Goal: Transaction & Acquisition: Download file/media

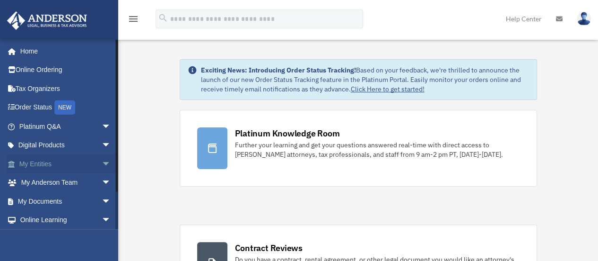
click at [40, 159] on link "My Entities arrow_drop_down" at bounding box center [66, 163] width 119 height 19
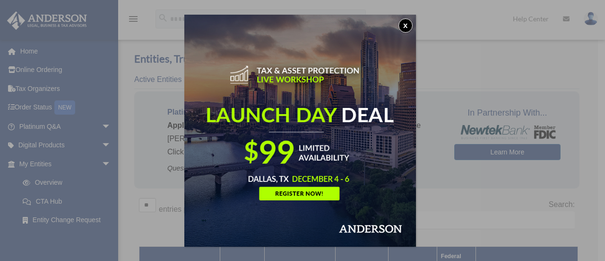
click at [407, 22] on button "x" at bounding box center [406, 25] width 14 height 14
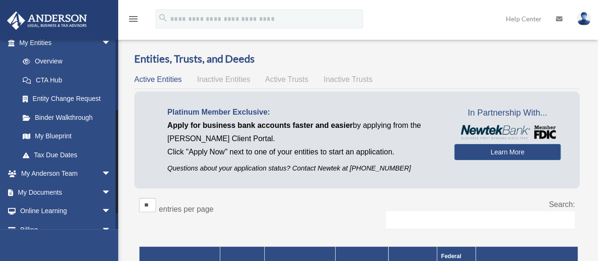
scroll to position [124, 0]
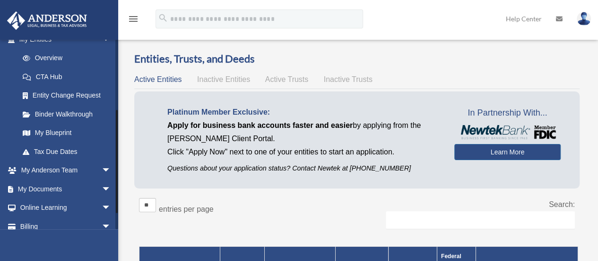
drag, startPoint x: 116, startPoint y: 120, endPoint x: 124, endPoint y: 191, distance: 71.4
click at [102, 182] on span "arrow_drop_down" at bounding box center [111, 188] width 19 height 19
click at [37, 205] on link "Box" at bounding box center [69, 207] width 112 height 19
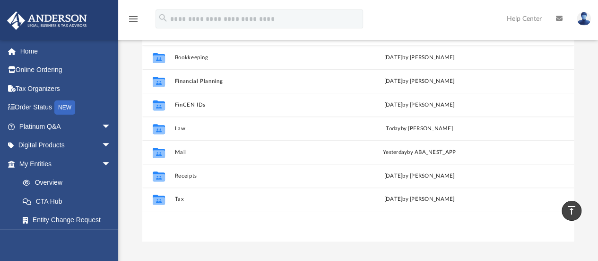
scroll to position [112, 0]
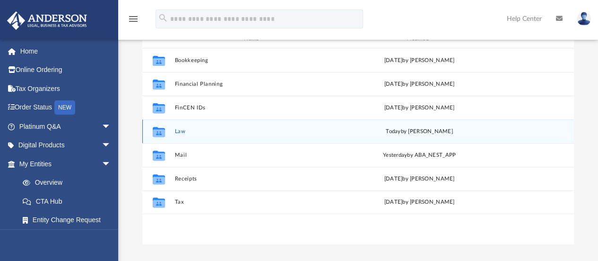
click at [178, 131] on button "Law" at bounding box center [255, 131] width 160 height 6
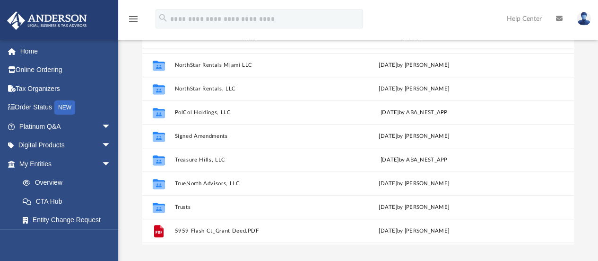
scroll to position [235, 0]
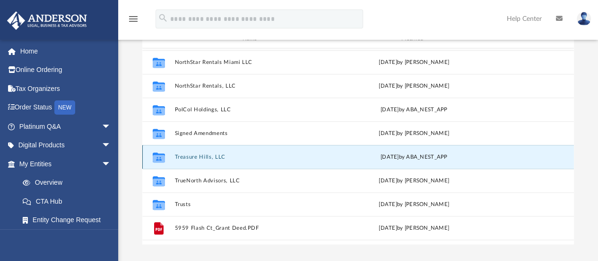
click at [185, 154] on button "Treasure Hills, LLC" at bounding box center [253, 157] width 157 height 6
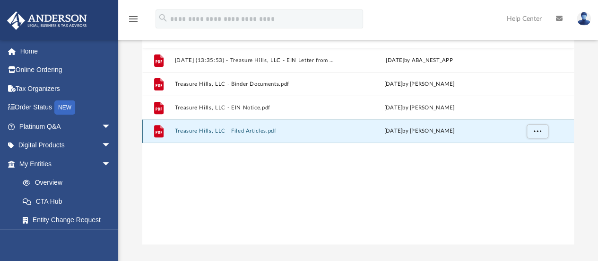
click at [245, 131] on button "Treasure Hills, LLC - Filed Articles.pdf" at bounding box center [255, 131] width 160 height 6
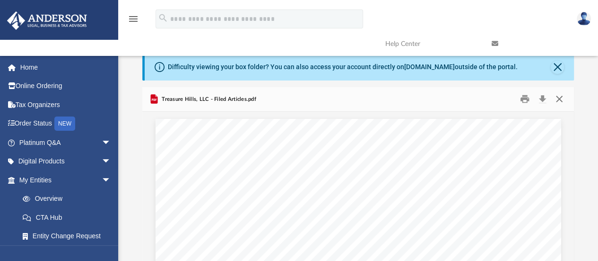
click at [556, 95] on button "Close" at bounding box center [559, 99] width 17 height 15
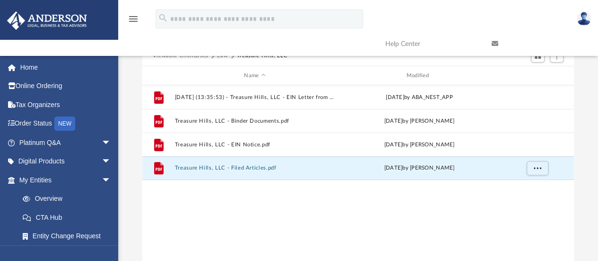
scroll to position [72, 0]
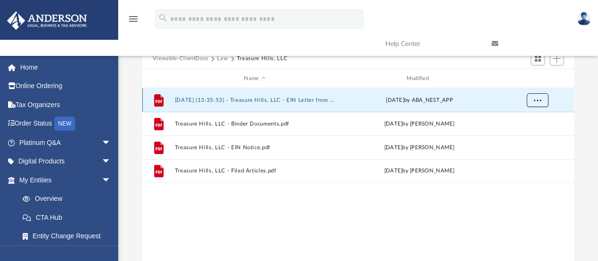
click at [537, 97] on span "More options" at bounding box center [538, 99] width 8 height 5
click at [529, 135] on li "Download" at bounding box center [528, 134] width 27 height 10
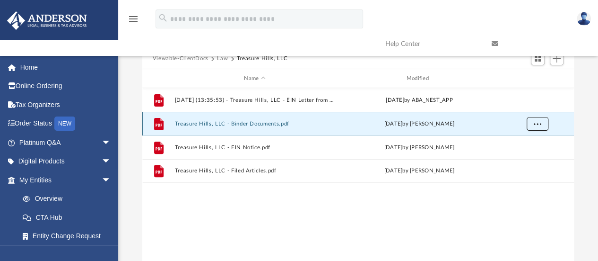
click at [538, 124] on span "More options" at bounding box center [538, 123] width 8 height 5
click at [527, 156] on li "Download" at bounding box center [528, 158] width 27 height 10
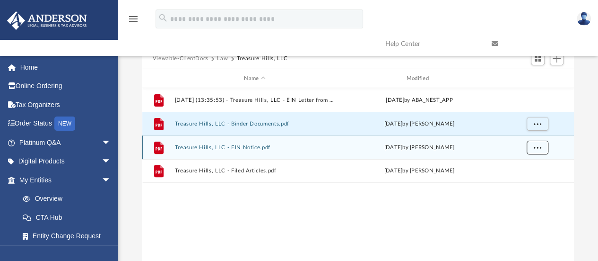
click at [539, 145] on span "More options" at bounding box center [538, 147] width 8 height 5
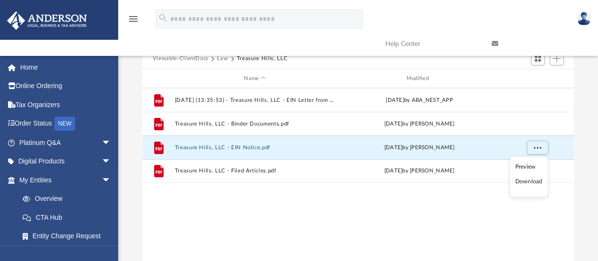
click at [525, 181] on li "Download" at bounding box center [528, 181] width 27 height 10
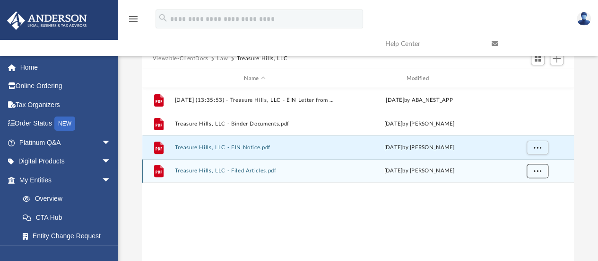
click at [537, 168] on span "More options" at bounding box center [538, 170] width 8 height 5
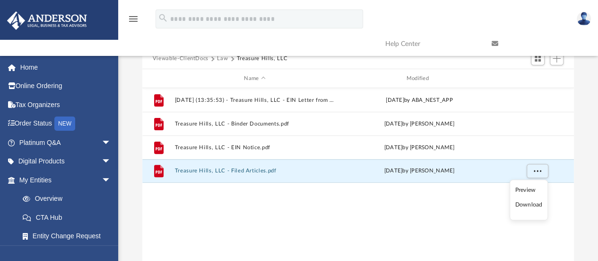
click at [530, 204] on li "Download" at bounding box center [528, 205] width 27 height 10
click at [219, 57] on button "Law" at bounding box center [222, 58] width 11 height 9
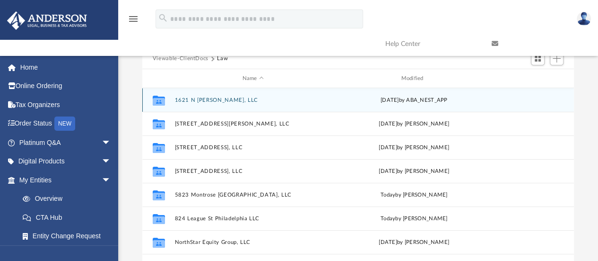
click at [212, 99] on button "1621 N Hamilton, LLC" at bounding box center [253, 100] width 157 height 6
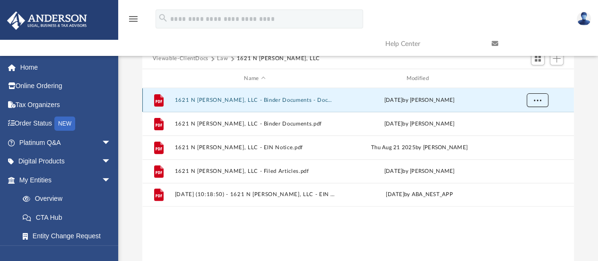
click at [535, 100] on span "More options" at bounding box center [538, 99] width 8 height 5
click at [526, 133] on li "Download" at bounding box center [528, 134] width 27 height 10
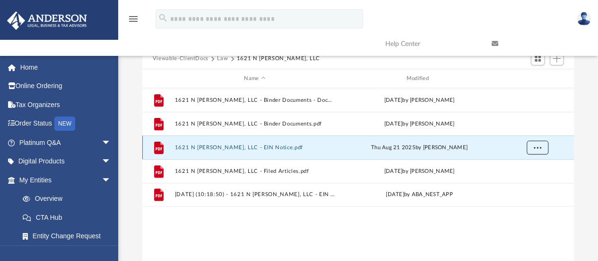
click at [538, 146] on span "More options" at bounding box center [538, 147] width 8 height 5
click at [525, 179] on li "Download" at bounding box center [528, 181] width 27 height 10
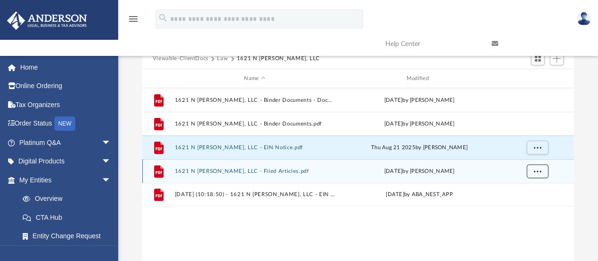
click at [541, 168] on button "More options" at bounding box center [537, 171] width 22 height 14
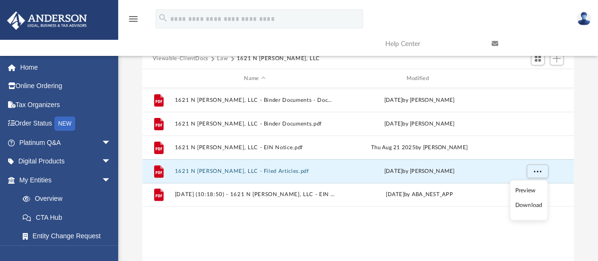
click at [525, 204] on li "Download" at bounding box center [528, 205] width 27 height 10
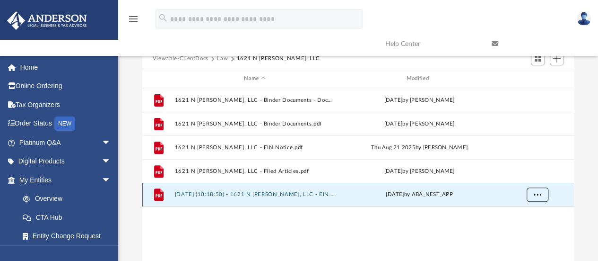
click at [533, 195] on button "More options" at bounding box center [537, 194] width 22 height 14
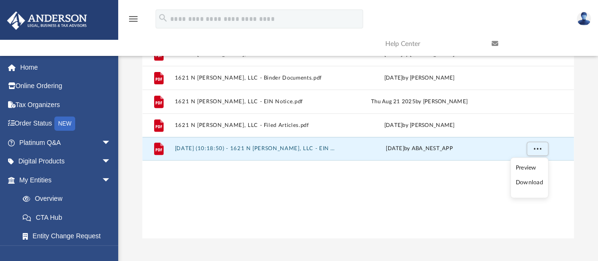
scroll to position [125, 0]
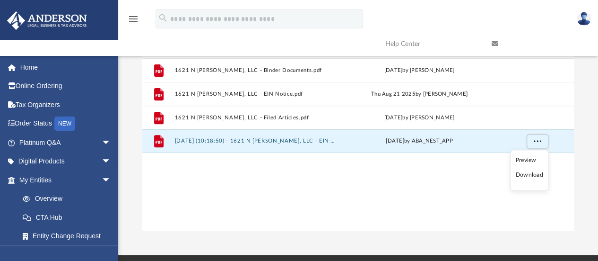
click at [533, 175] on li "Download" at bounding box center [529, 175] width 27 height 10
